Goal: Task Accomplishment & Management: Complete application form

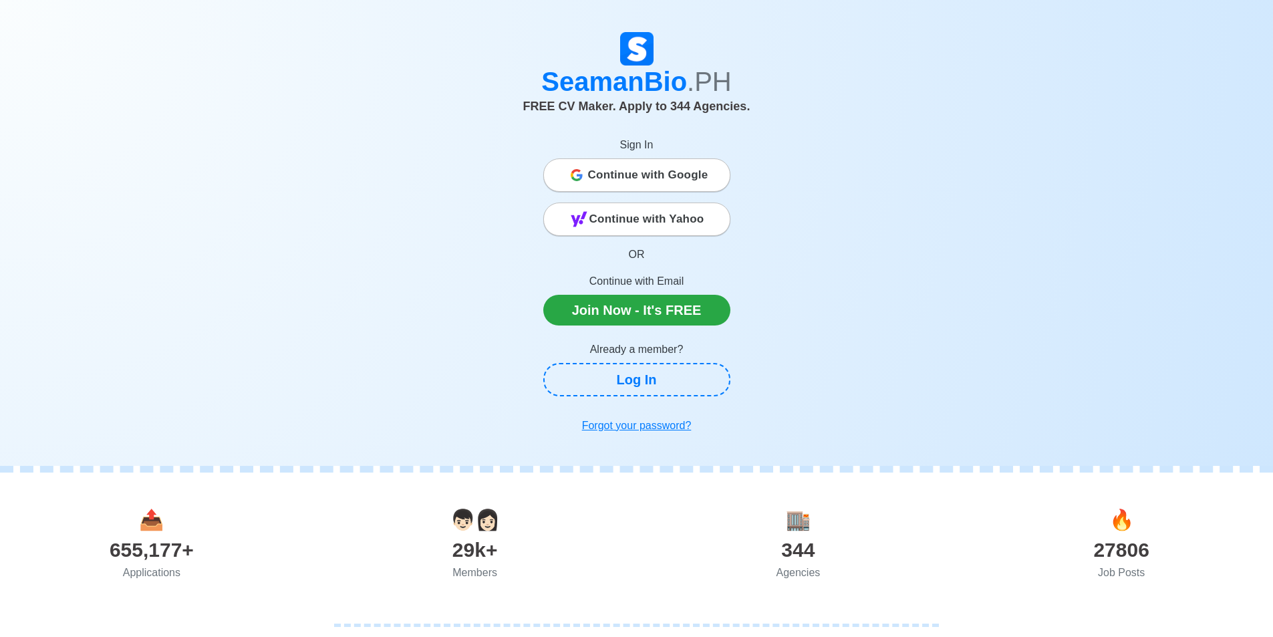
click at [669, 175] on span "Continue with Google" at bounding box center [648, 175] width 120 height 27
